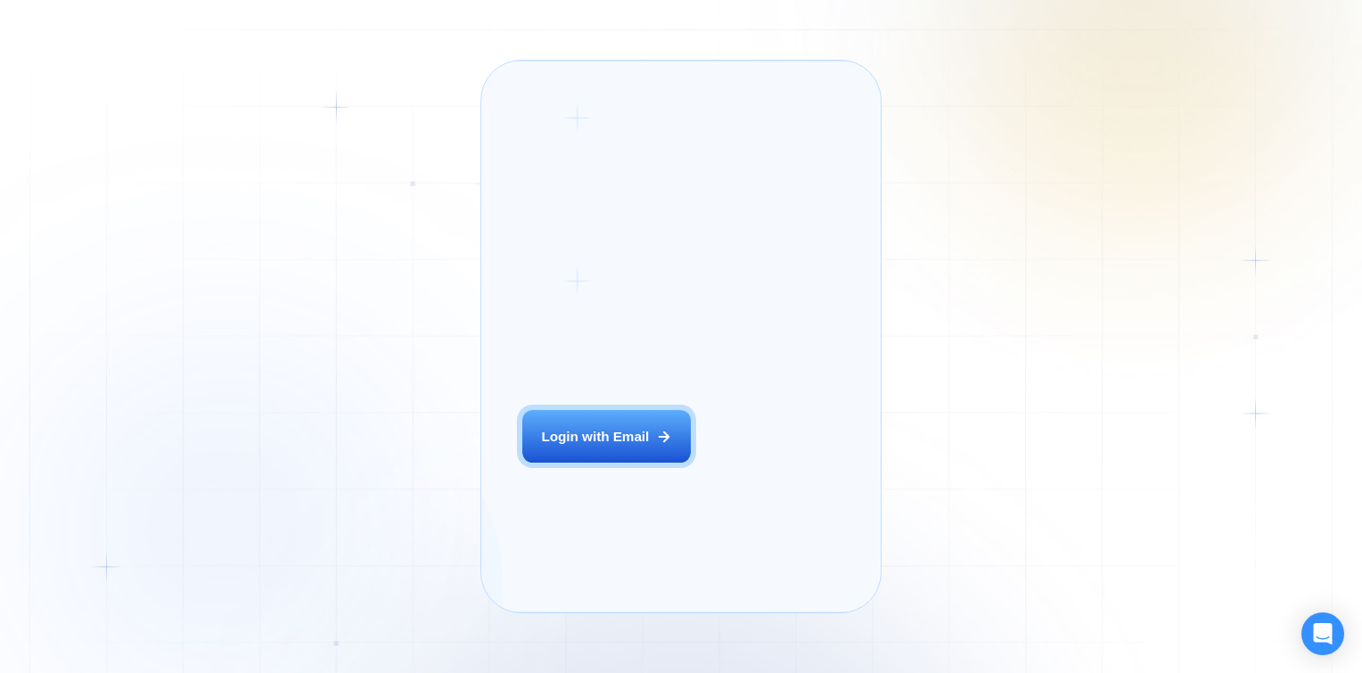
click at [551, 441] on button "Login with Email" at bounding box center [606, 436] width 168 height 53
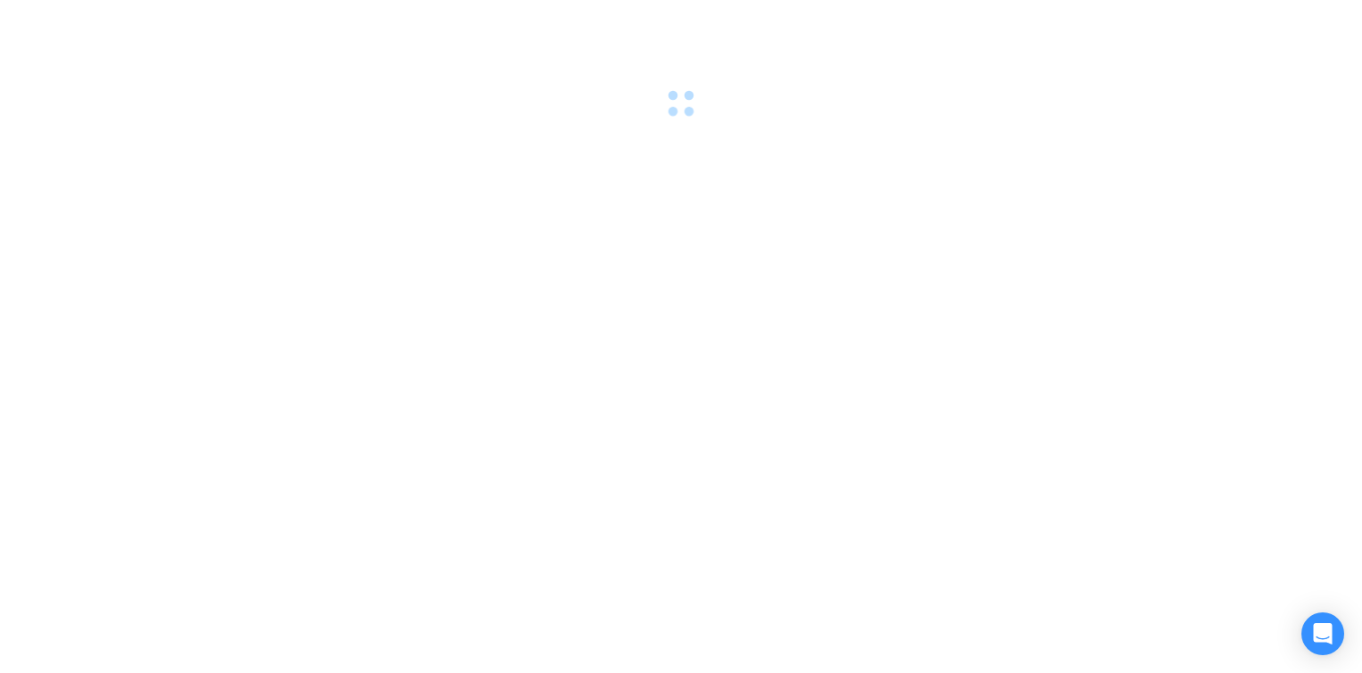
click at [448, 424] on div at bounding box center [681, 336] width 1362 height 673
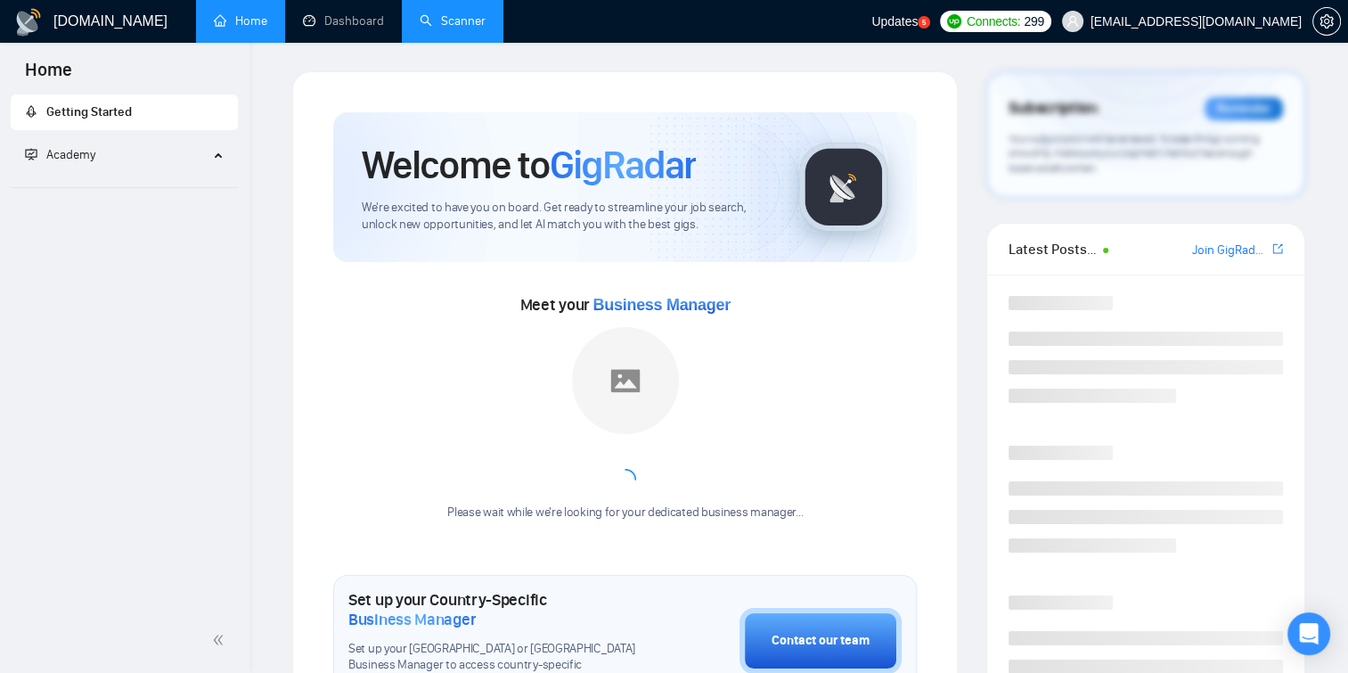
click at [446, 13] on link "Scanner" at bounding box center [453, 20] width 66 height 15
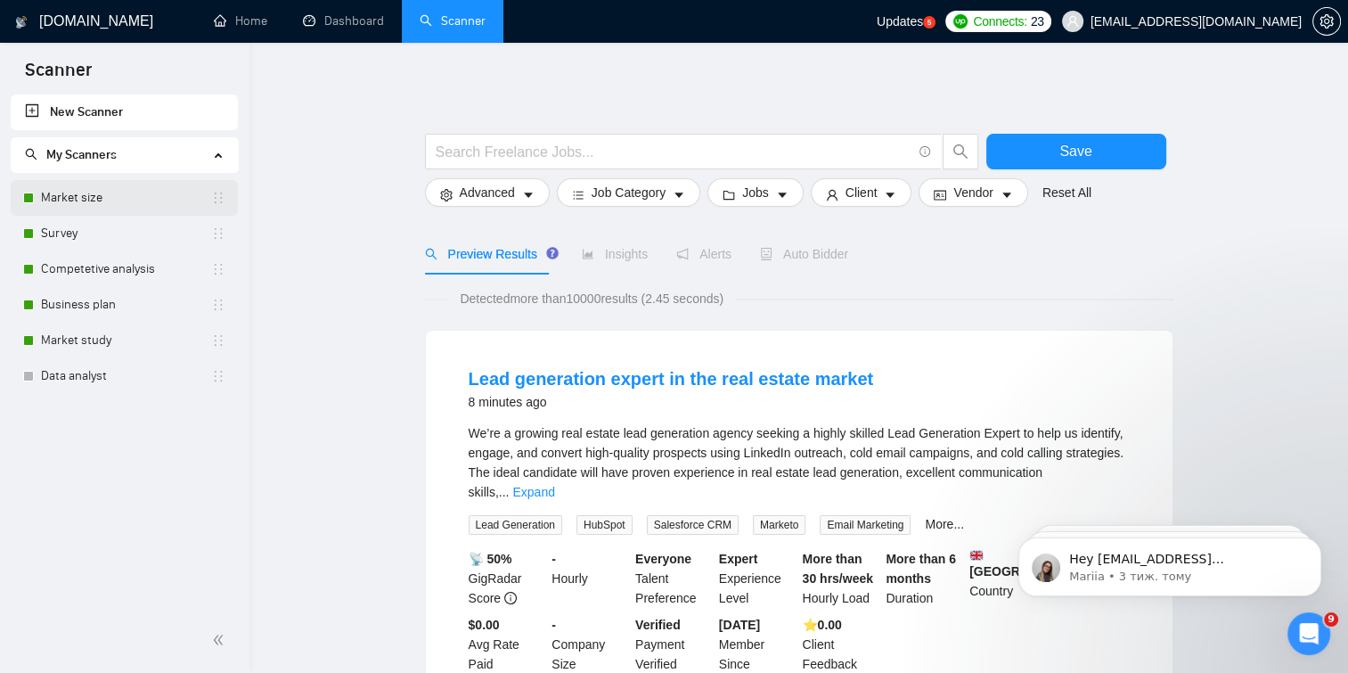
click at [130, 184] on link "Market size" at bounding box center [126, 198] width 170 height 36
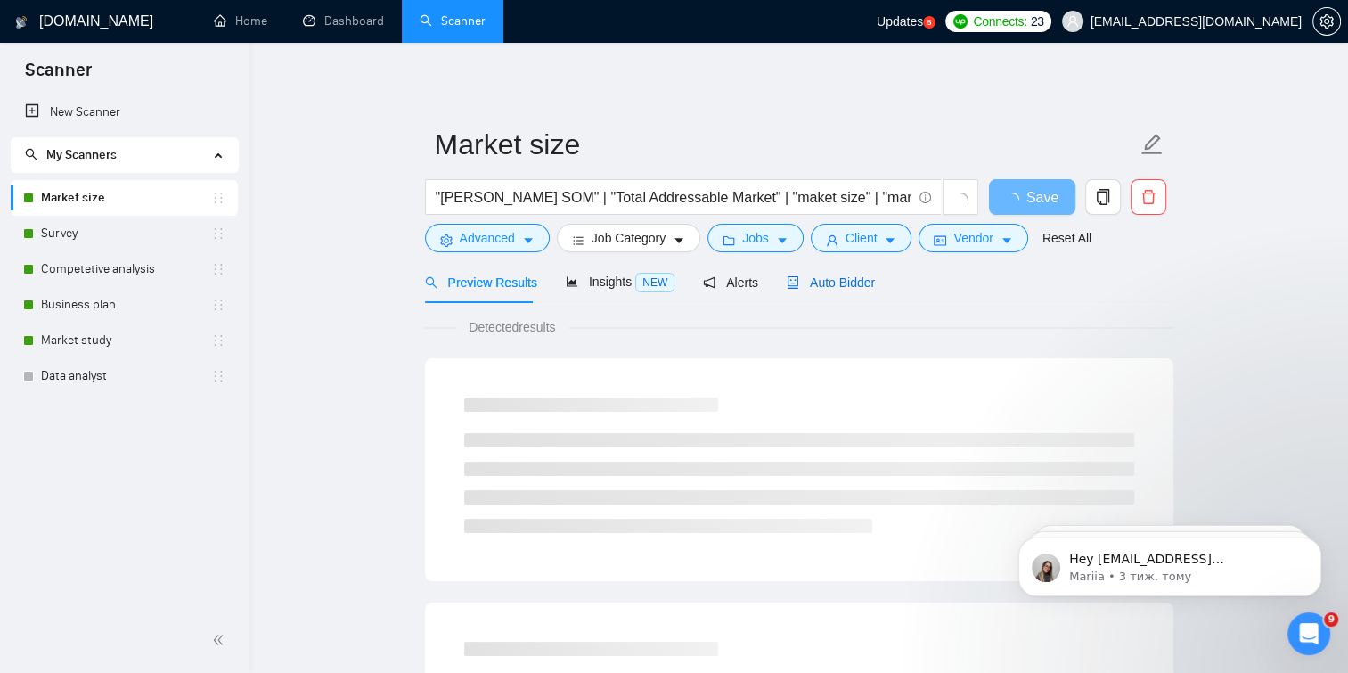
click at [820, 283] on span "Auto Bidder" at bounding box center [831, 282] width 88 height 14
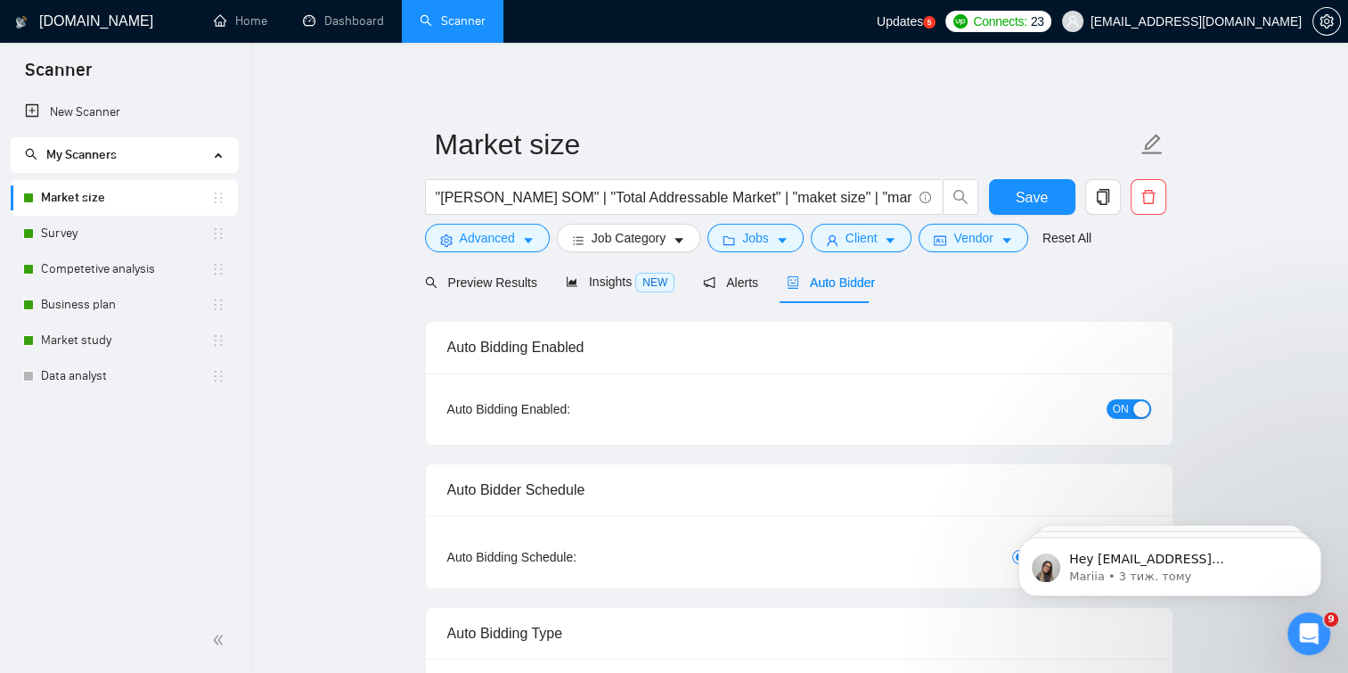
checkbox input "true"
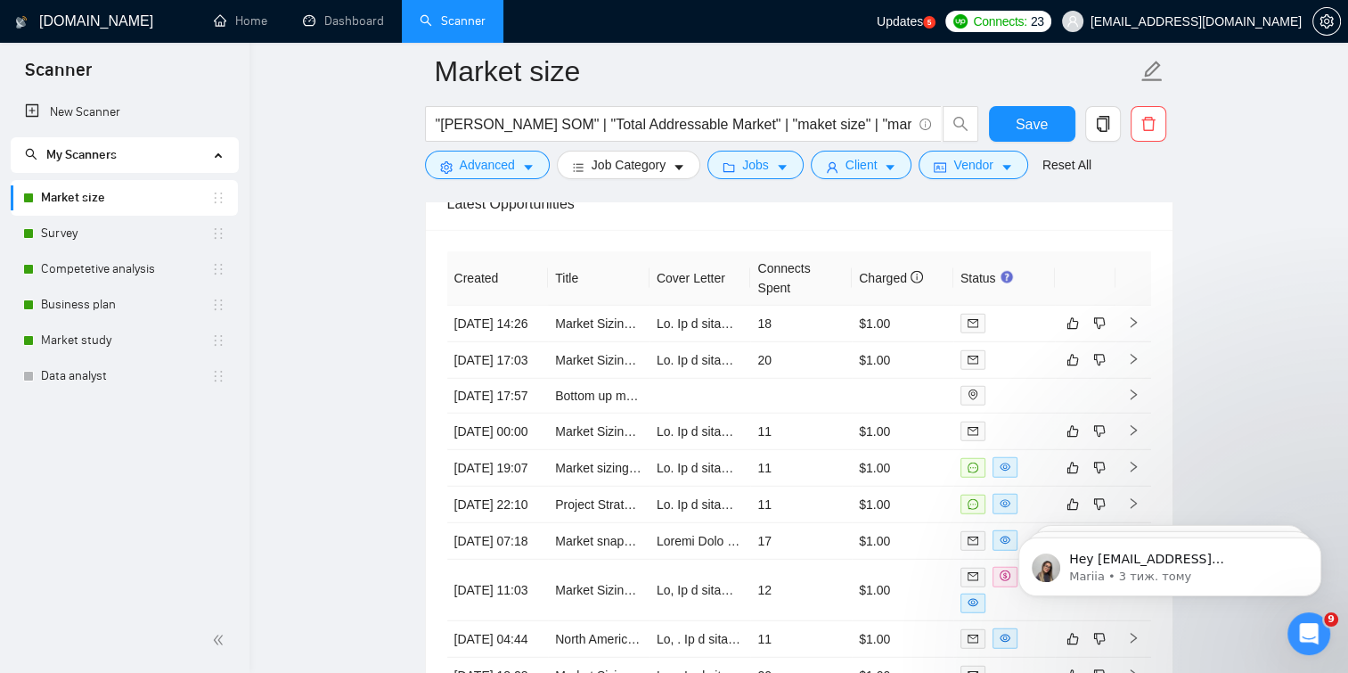
scroll to position [4736, 0]
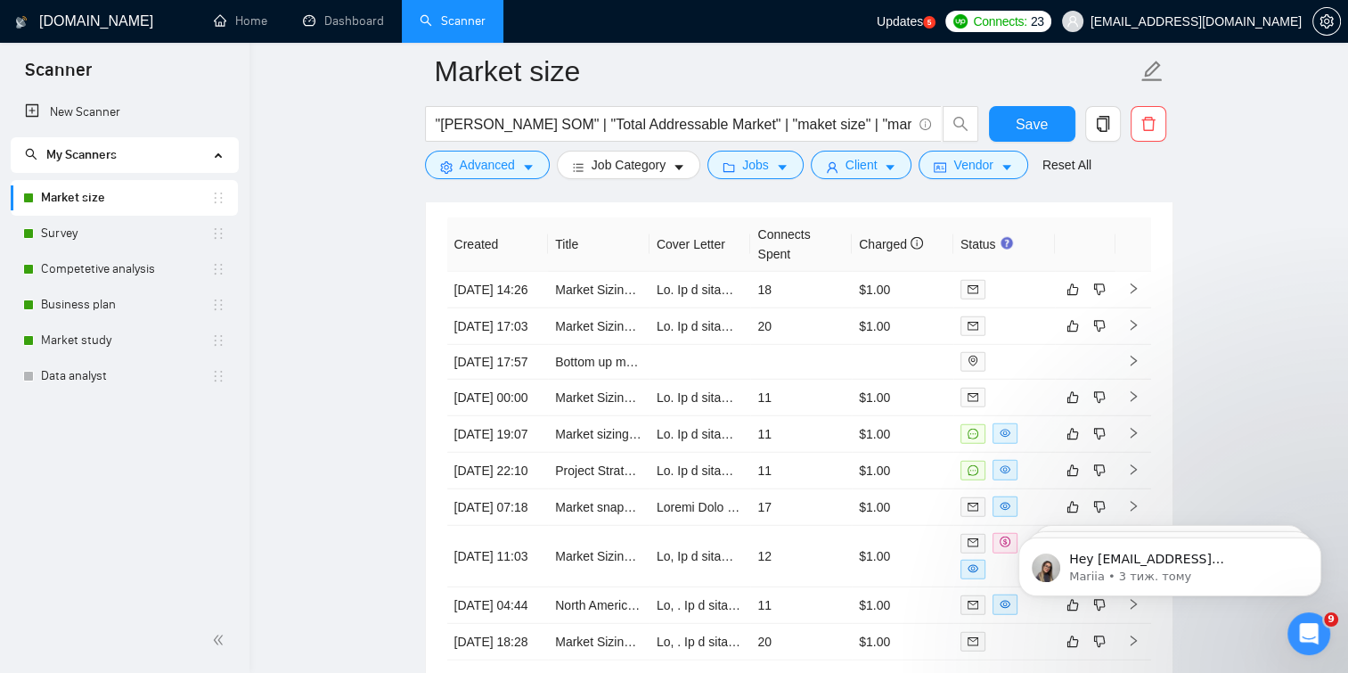
drag, startPoint x: 133, startPoint y: 224, endPoint x: 625, endPoint y: 235, distance: 492.1
click at [133, 224] on link "Survey" at bounding box center [126, 234] width 170 height 36
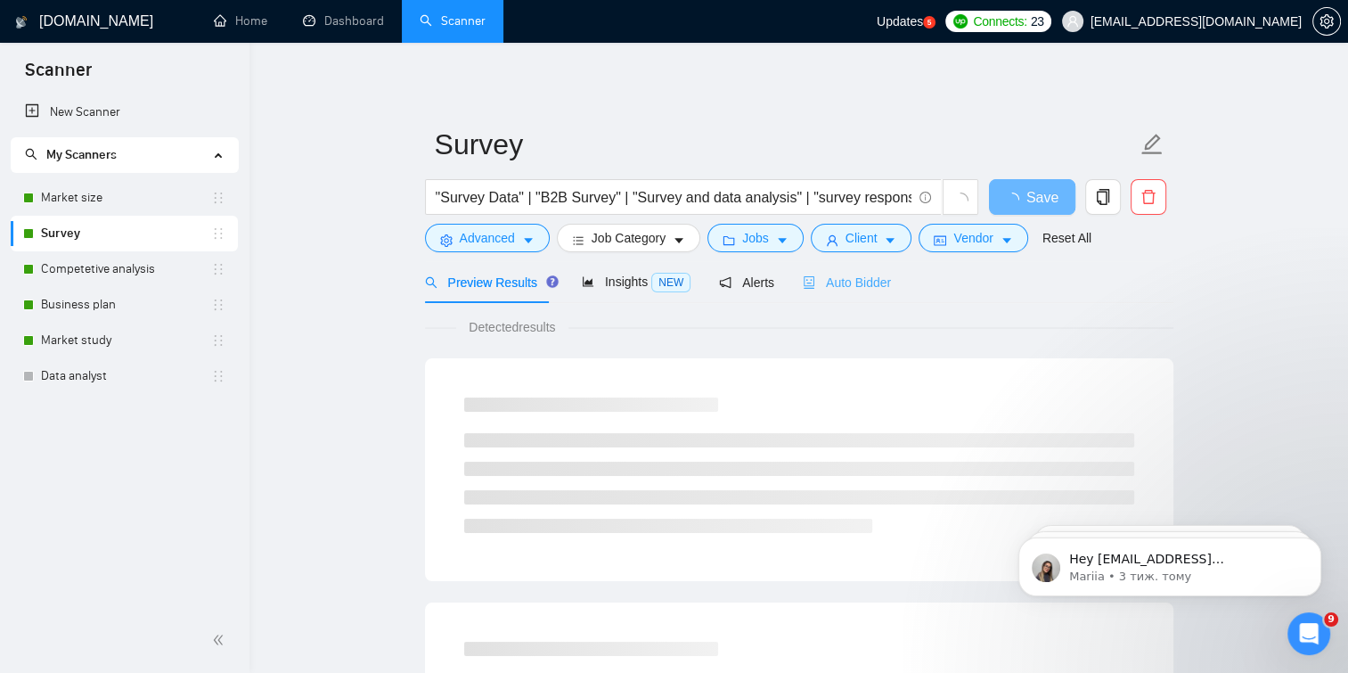
click at [850, 295] on div "Auto Bidder" at bounding box center [847, 282] width 88 height 42
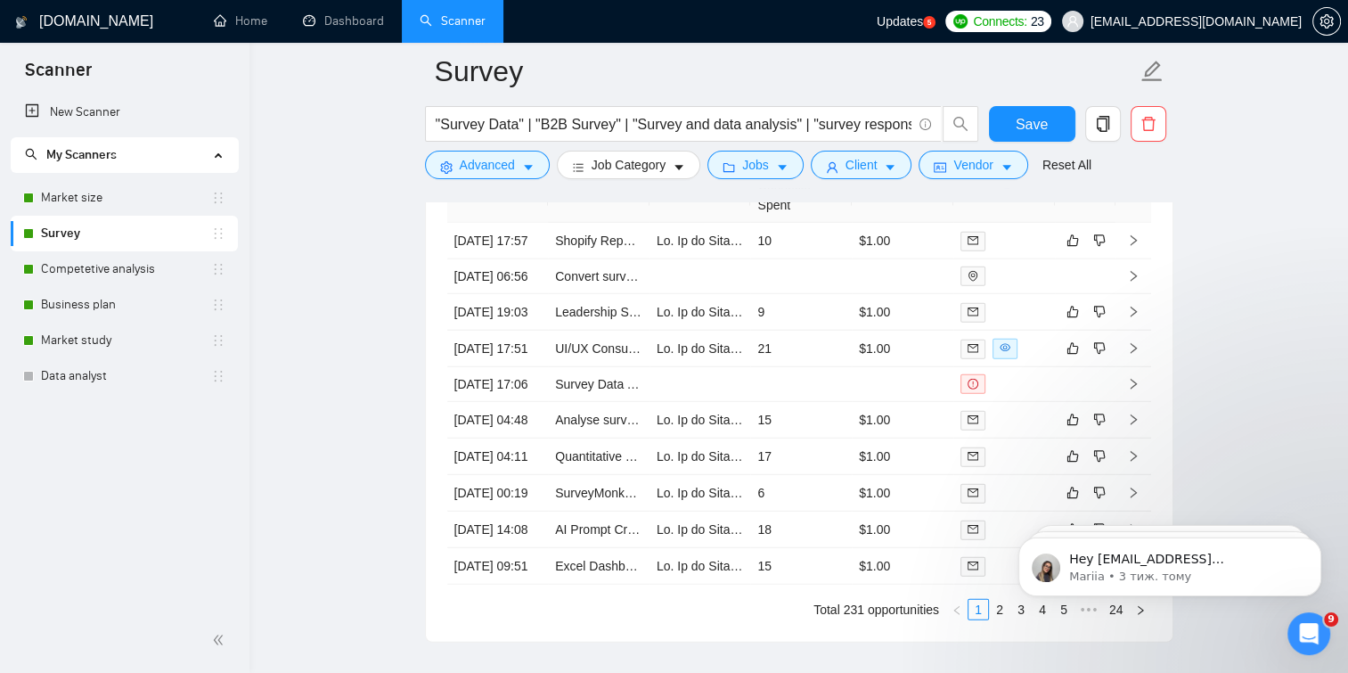
scroll to position [4724, 0]
click at [71, 266] on link "Competetive analysis" at bounding box center [126, 269] width 170 height 36
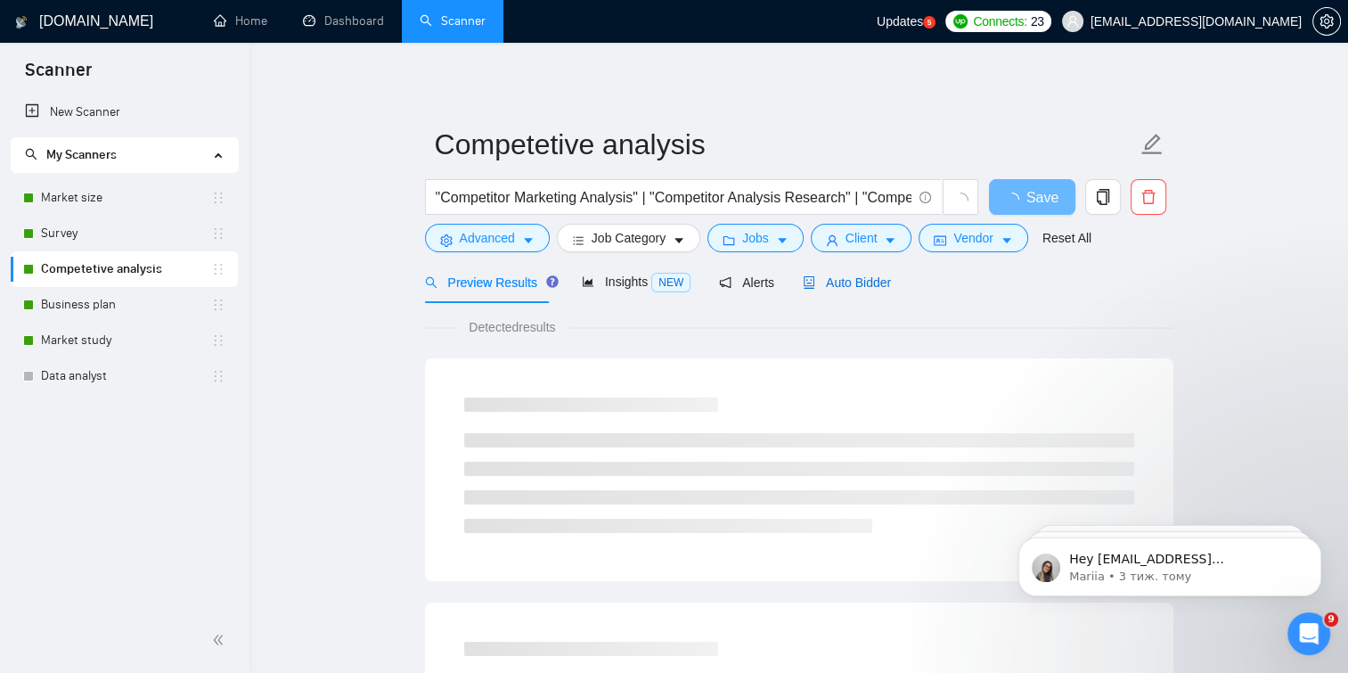
click at [839, 279] on span "Auto Bidder" at bounding box center [847, 282] width 88 height 14
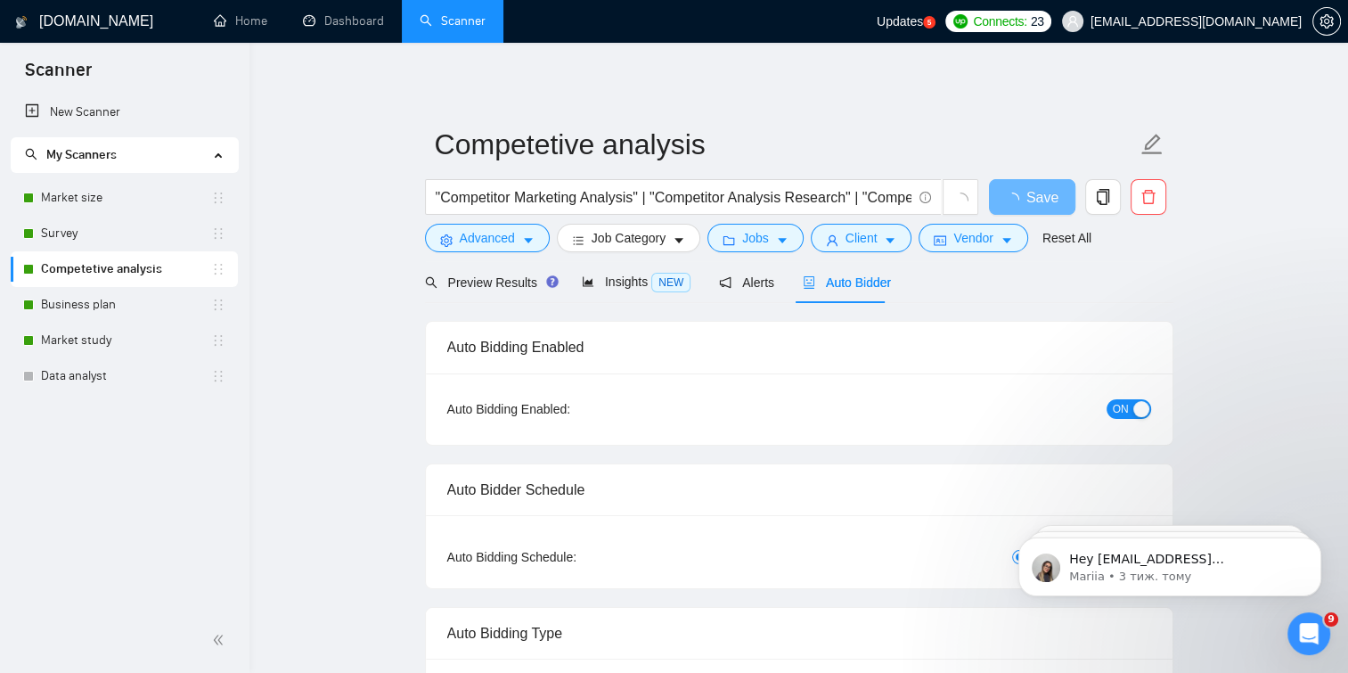
checkbox input "true"
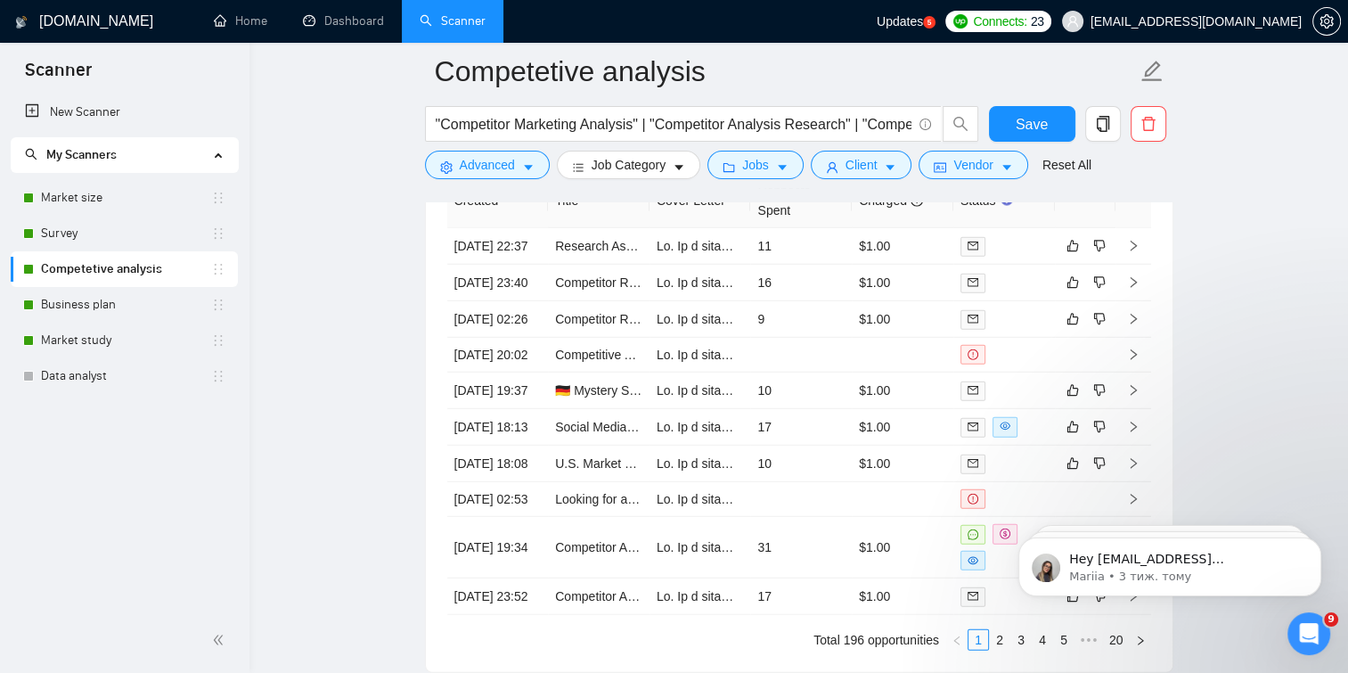
scroll to position [4753, 0]
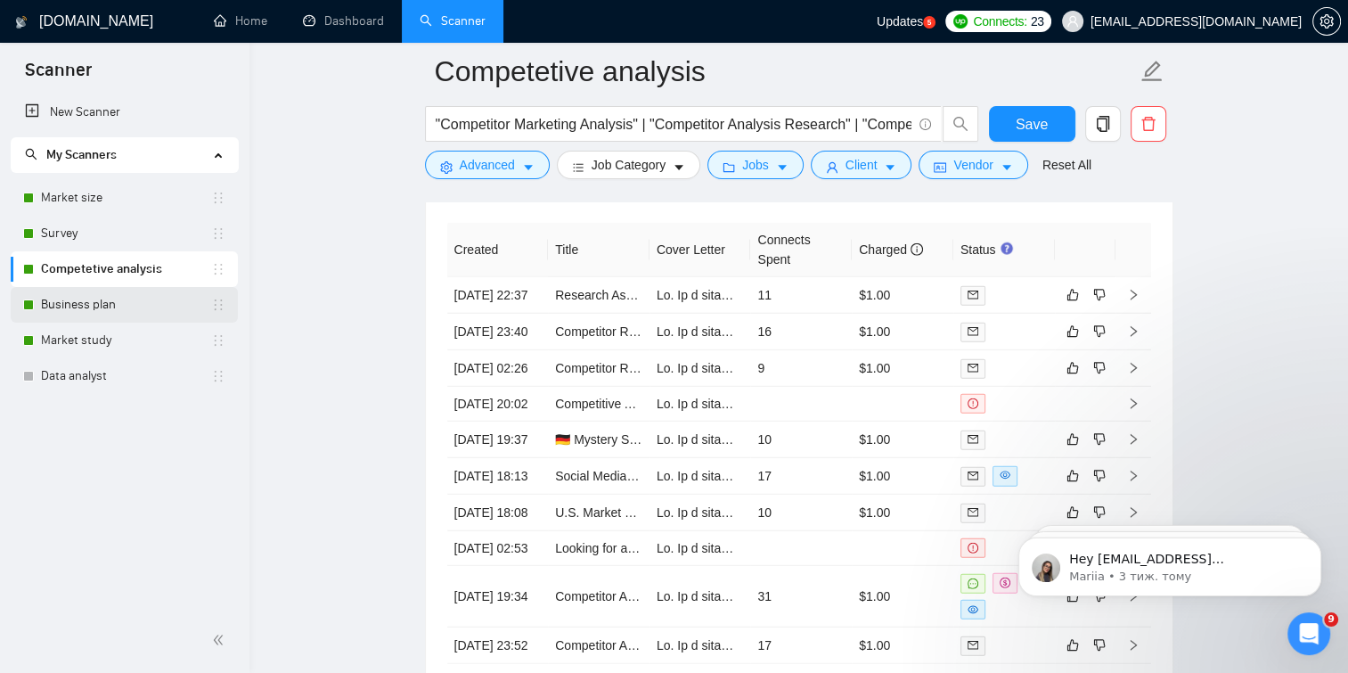
click at [46, 303] on link "Business plan" at bounding box center [126, 305] width 170 height 36
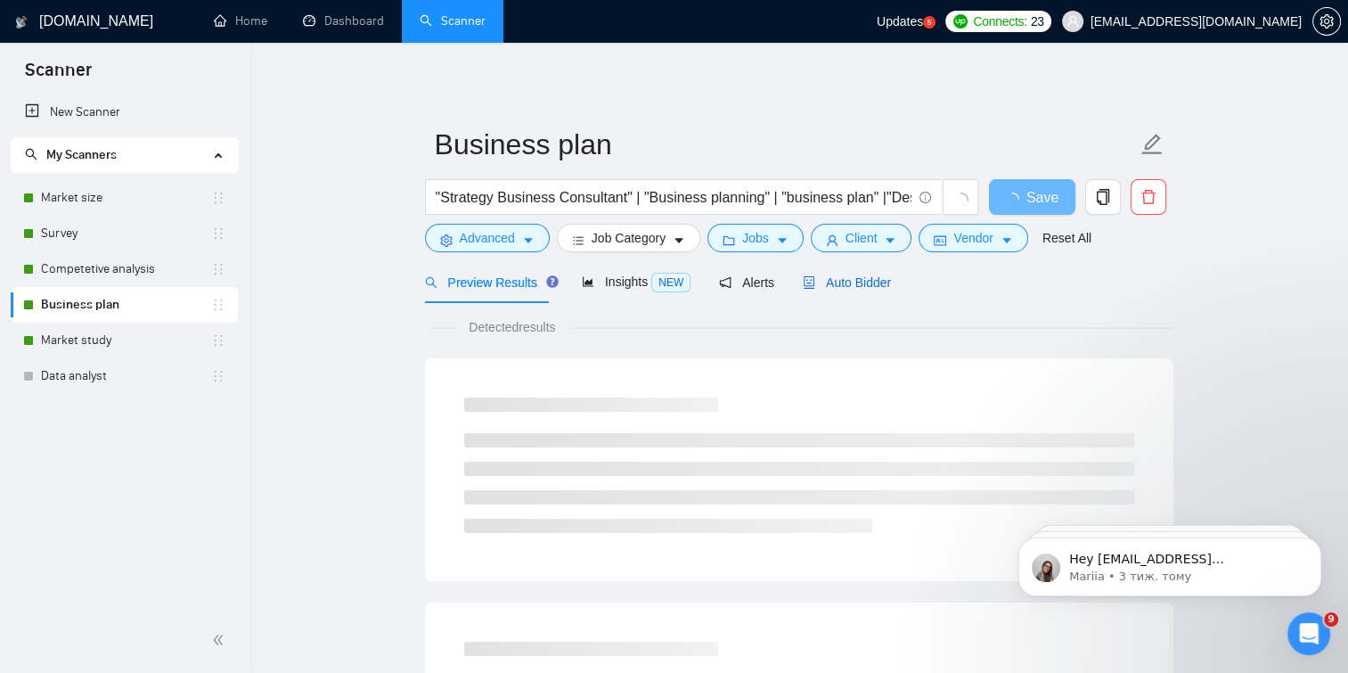
click at [862, 275] on span "Auto Bidder" at bounding box center [847, 282] width 88 height 14
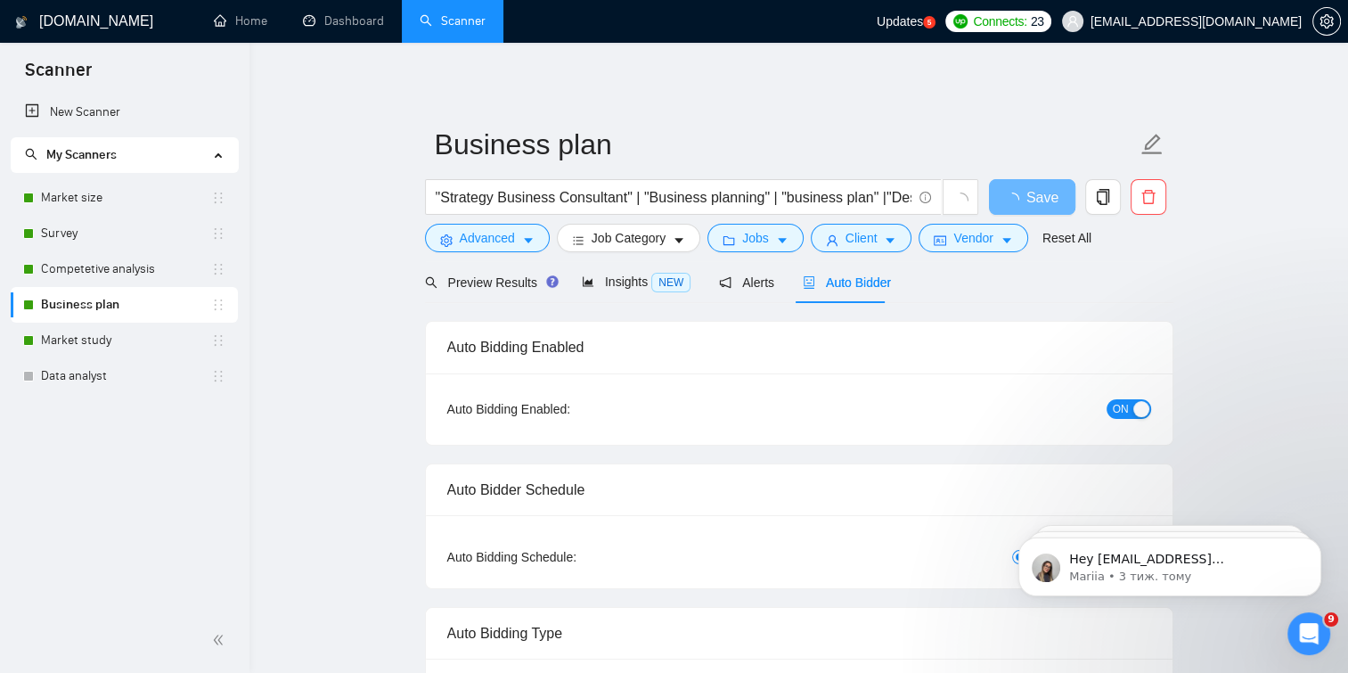
checkbox input "true"
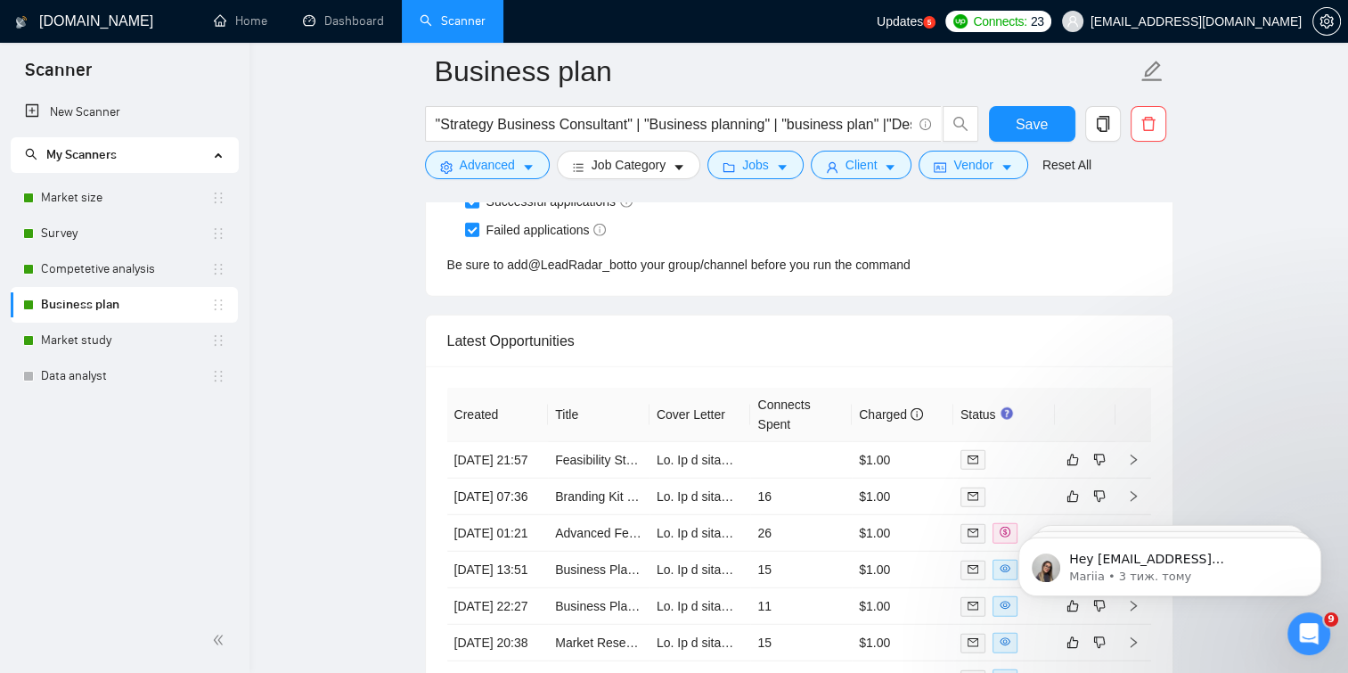
scroll to position [4615, 0]
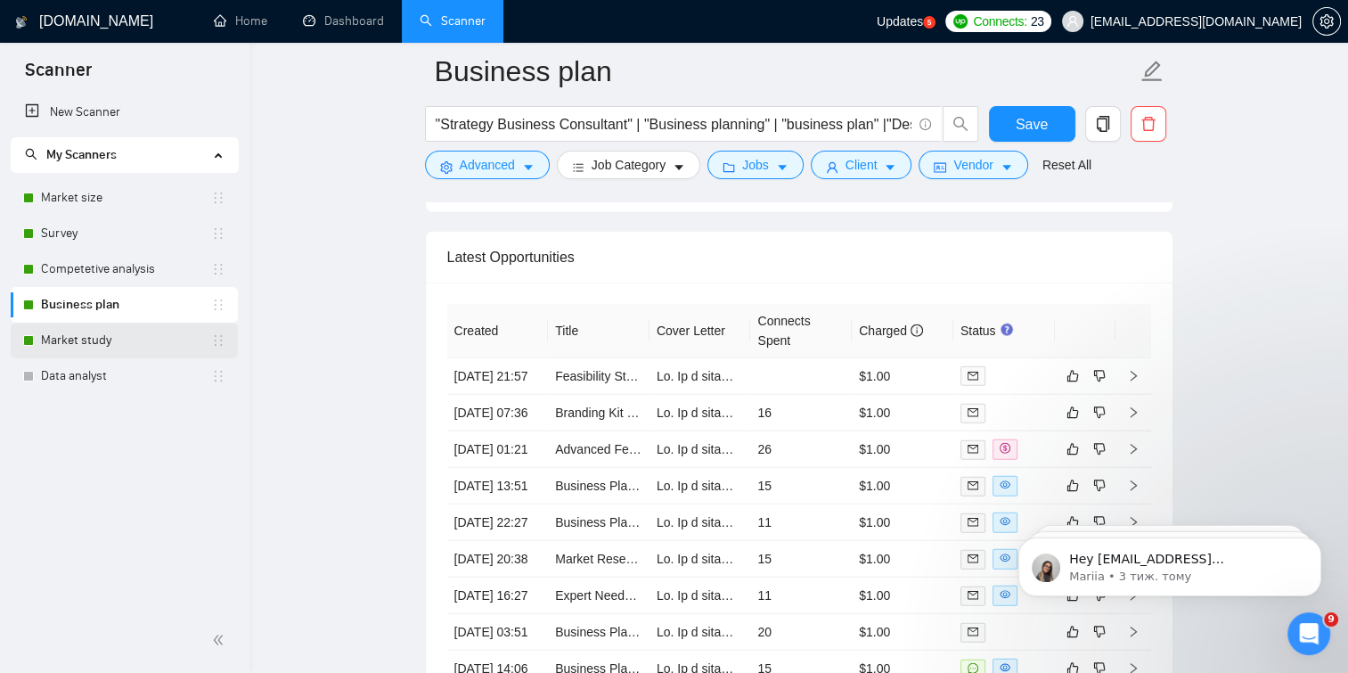
click at [160, 323] on link "Market study" at bounding box center [126, 341] width 170 height 36
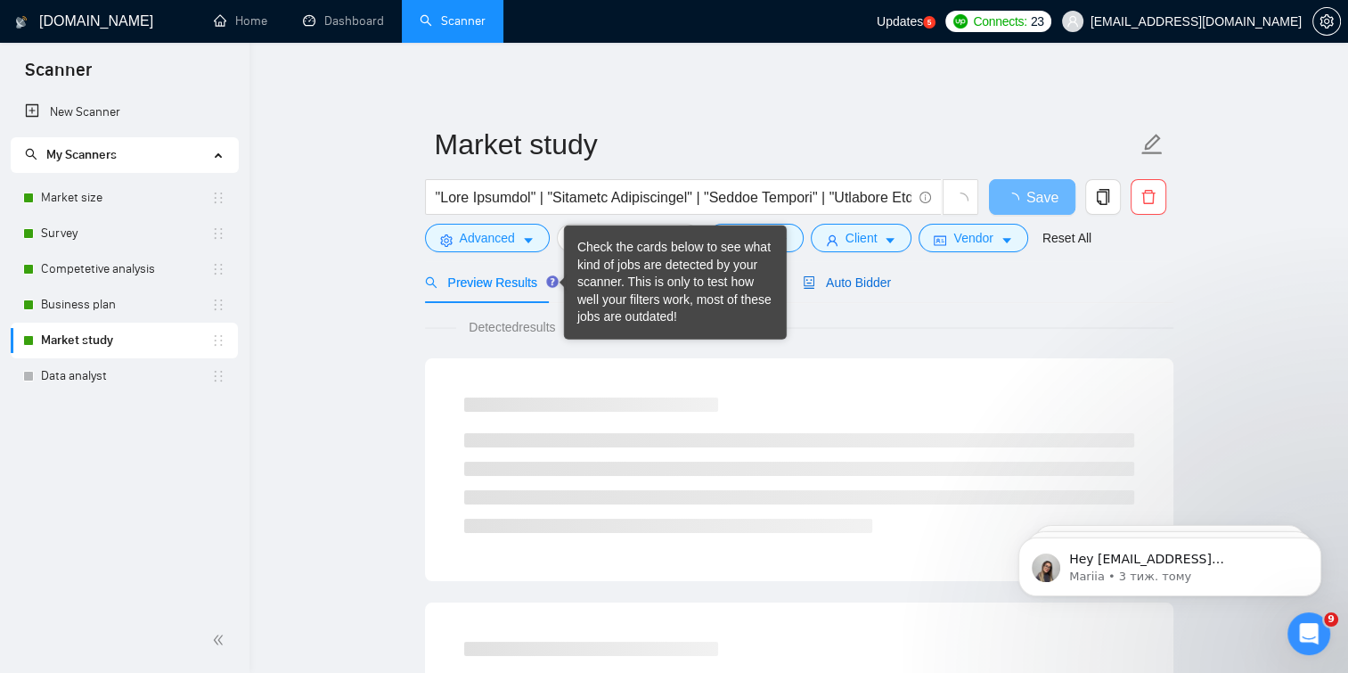
click at [823, 277] on span "Auto Bidder" at bounding box center [847, 282] width 88 height 14
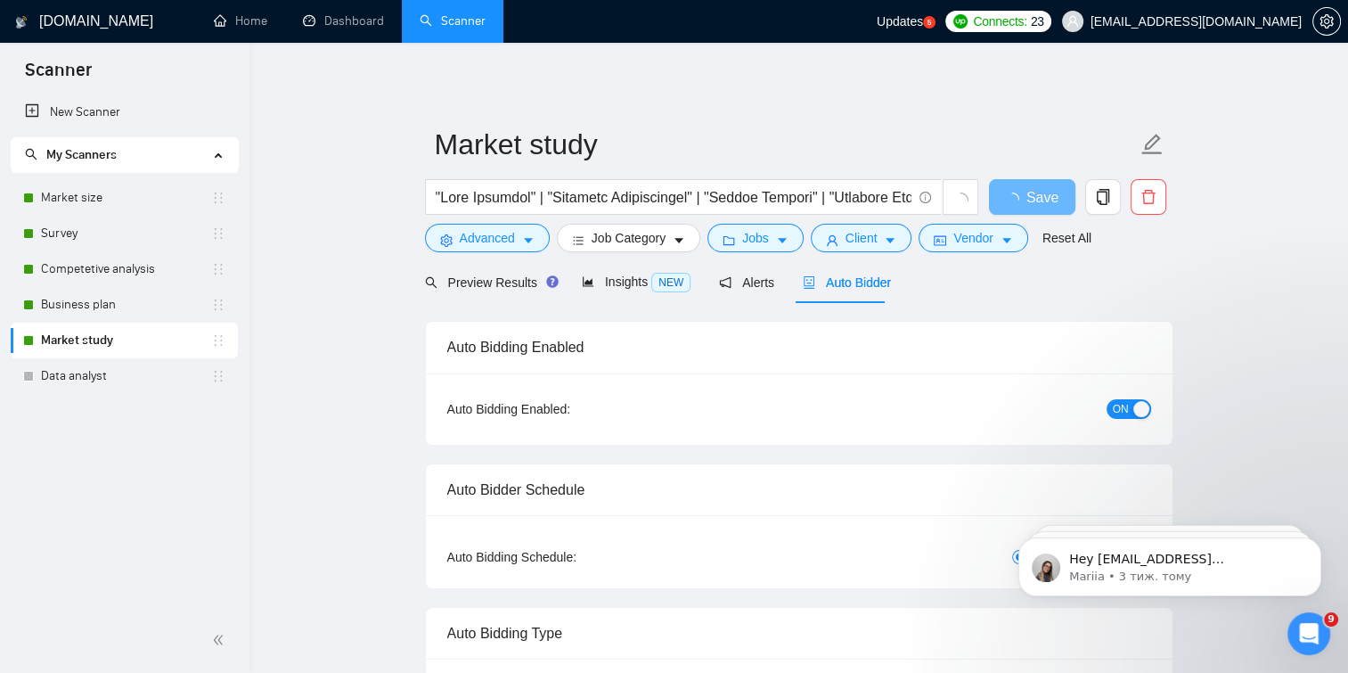
checkbox input "true"
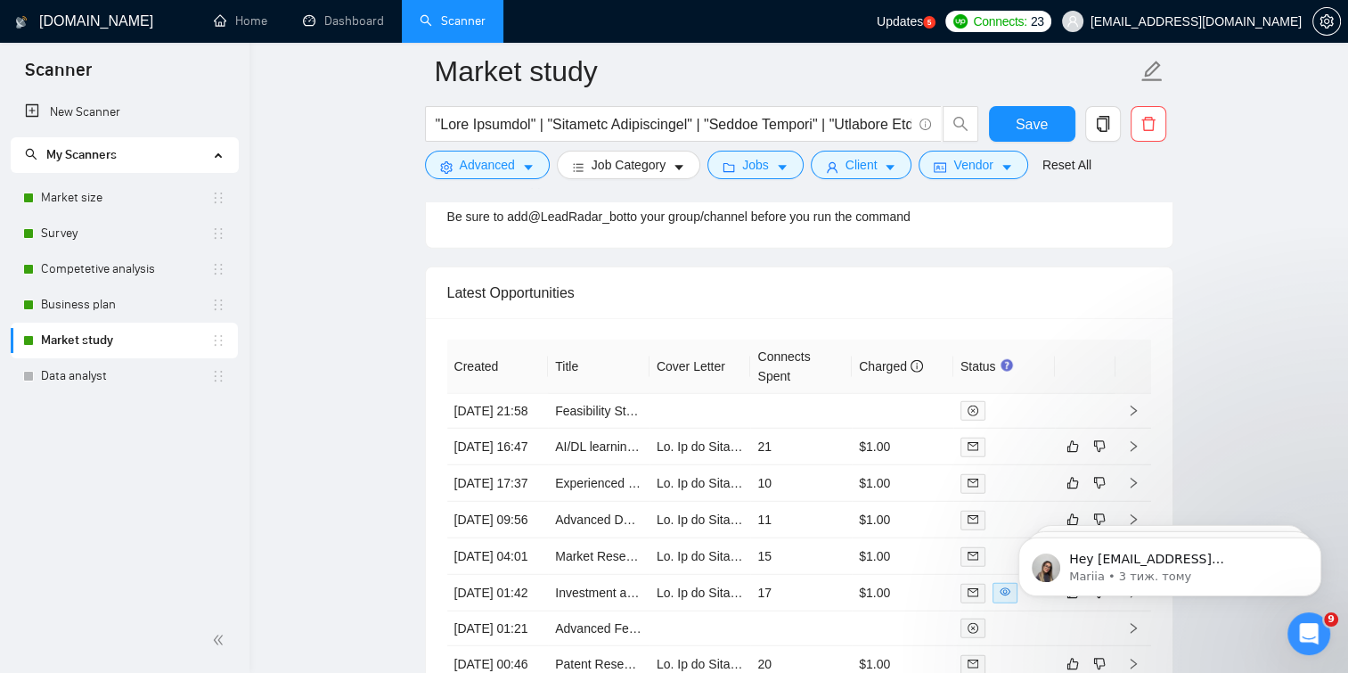
scroll to position [4640, 0]
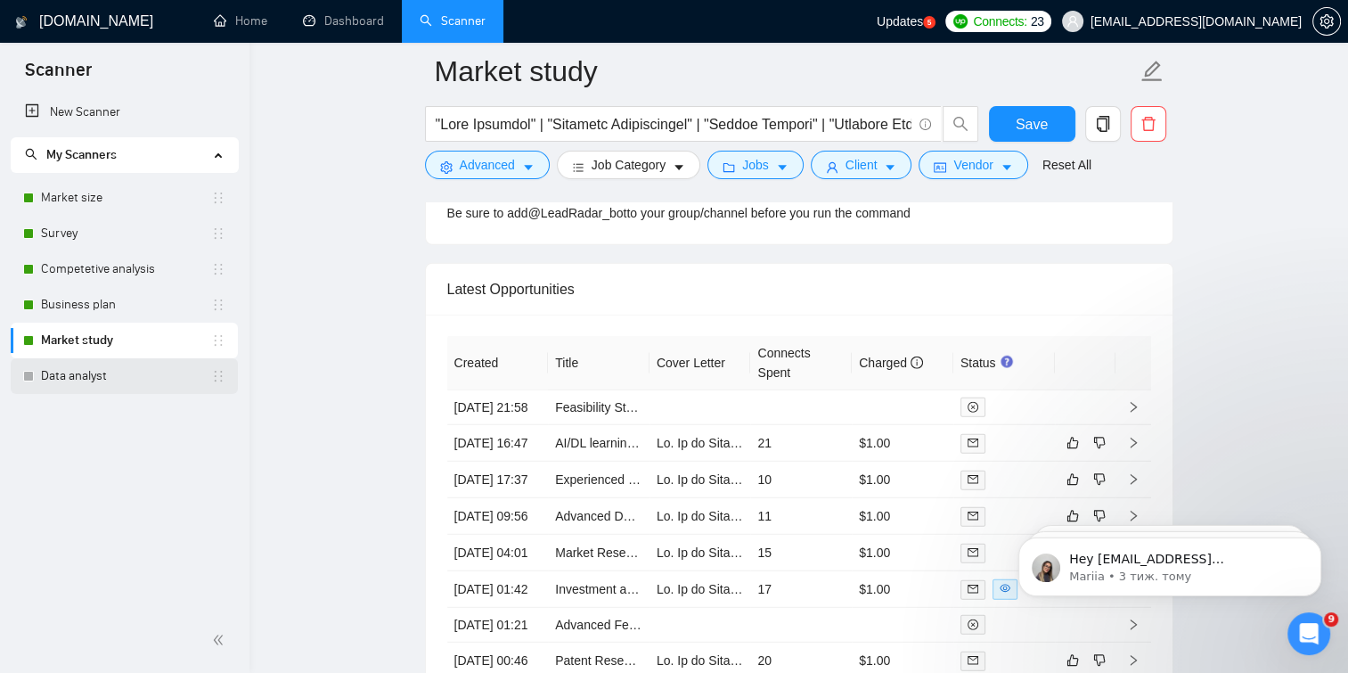
click at [87, 366] on link "Data analyst" at bounding box center [126, 376] width 170 height 36
